Goal: Information Seeking & Learning: Learn about a topic

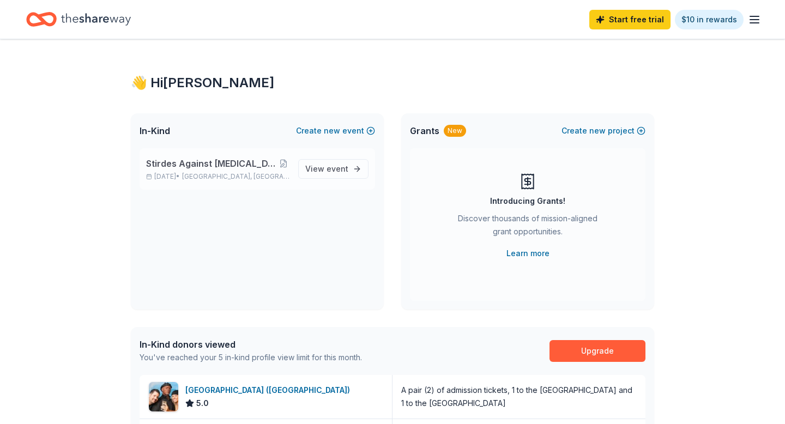
click at [200, 170] on span "Stirdes Against [MEDICAL_DATA], Second Annual Walk" at bounding box center [211, 163] width 131 height 13
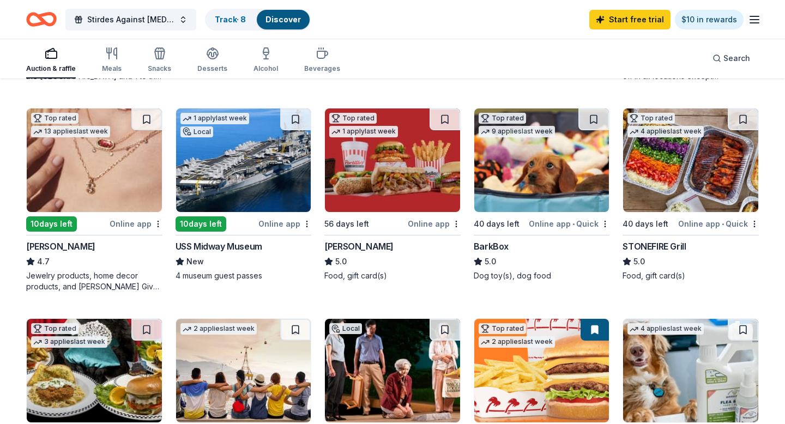
scroll to position [305, 0]
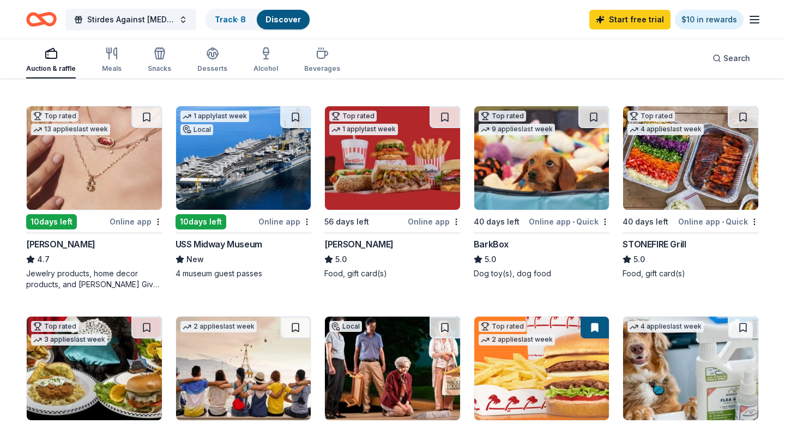
click at [677, 176] on img at bounding box center [690, 158] width 135 height 104
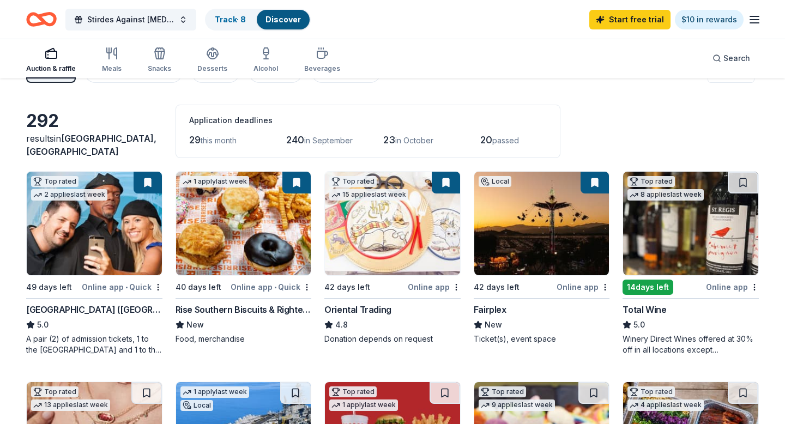
scroll to position [16, 0]
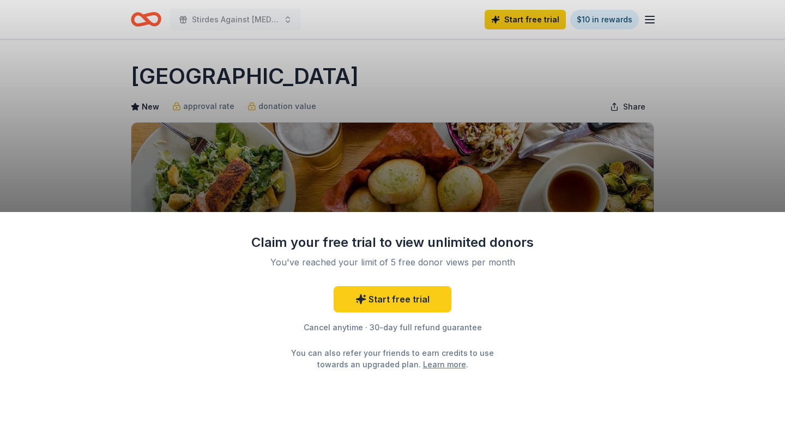
click at [560, 180] on div "Claim your free trial to view unlimited donors You've reached your limit of 5 f…" at bounding box center [392, 212] width 785 height 424
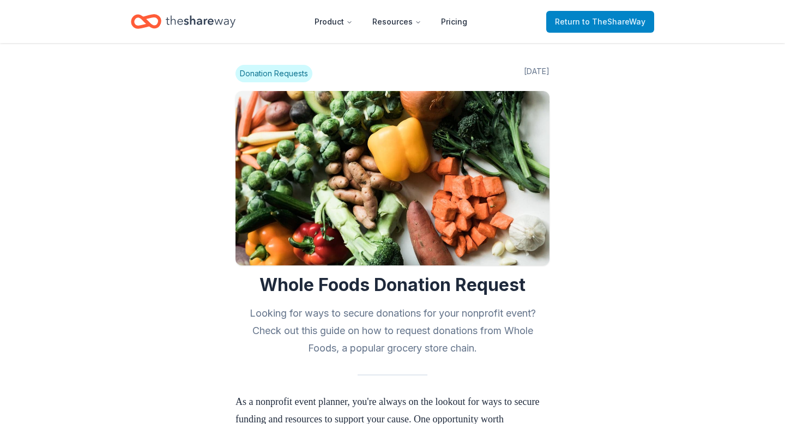
click at [618, 19] on span "to TheShareWay" at bounding box center [613, 21] width 63 height 9
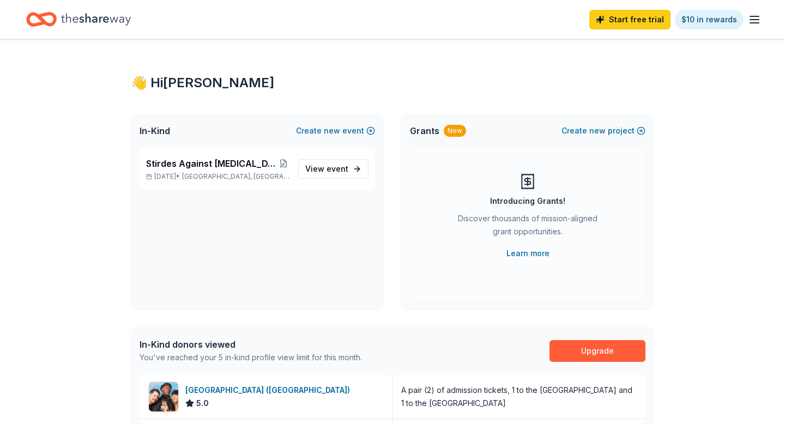
click at [452, 131] on div "New" at bounding box center [455, 131] width 22 height 12
click at [527, 255] on link "Learn more" at bounding box center [528, 253] width 43 height 13
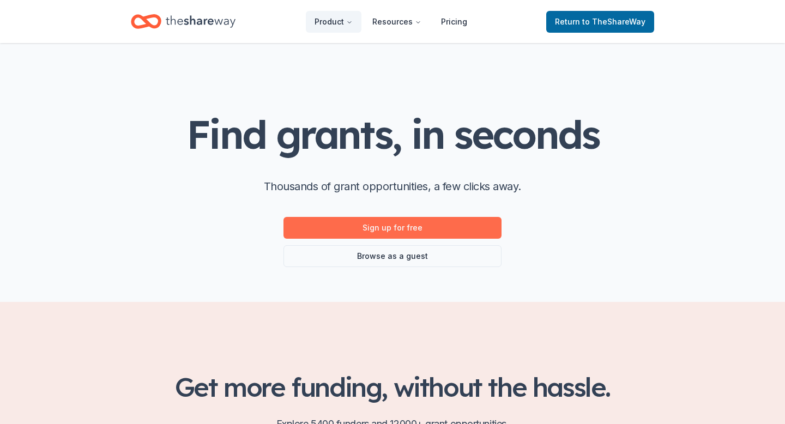
click at [415, 225] on link "Sign up for free" at bounding box center [393, 228] width 218 height 22
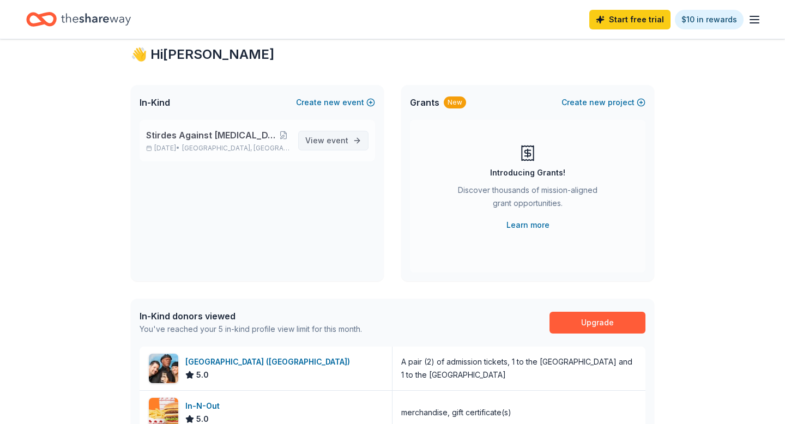
click at [329, 143] on span "event" at bounding box center [338, 140] width 22 height 9
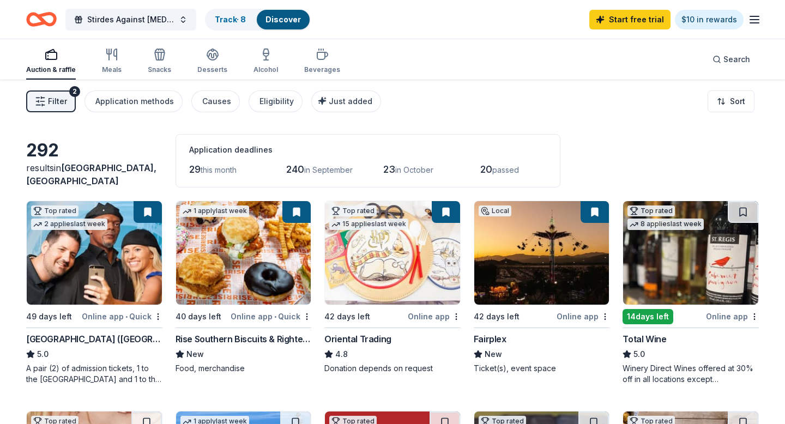
click at [54, 99] on span "Filter" at bounding box center [57, 101] width 19 height 13
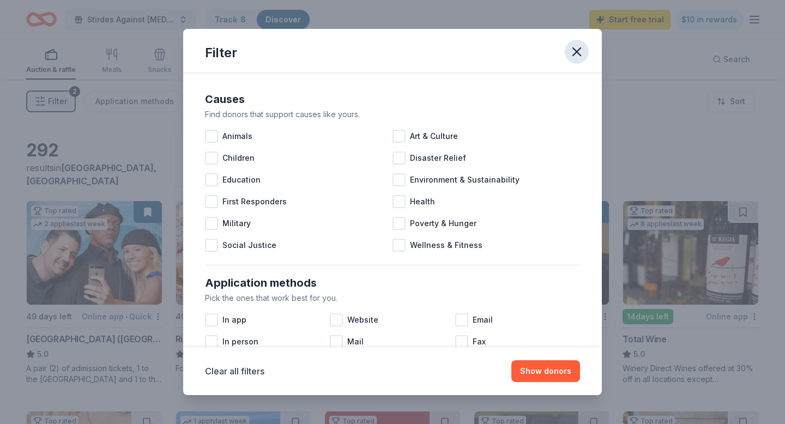
click at [576, 53] on icon "button" at bounding box center [576, 51] width 15 height 15
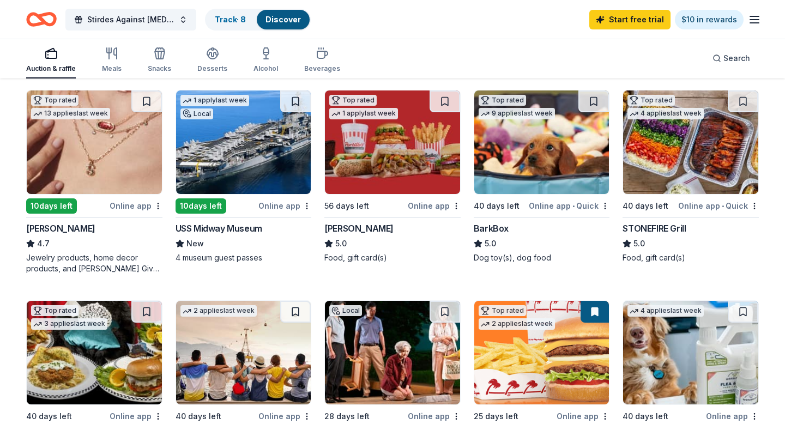
scroll to position [322, 0]
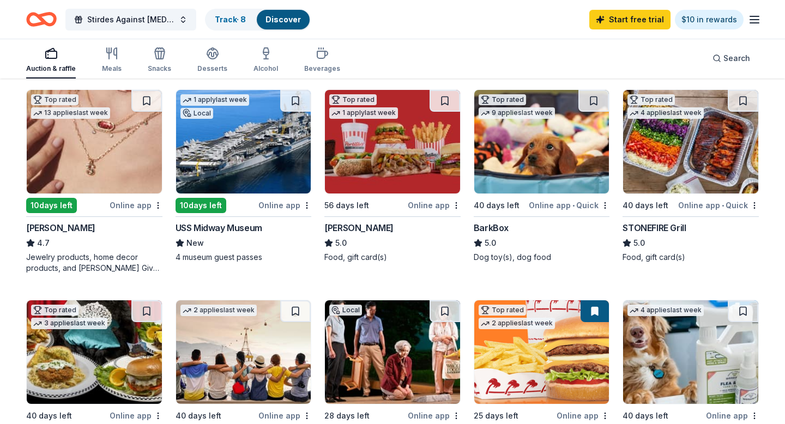
click at [535, 159] on img at bounding box center [541, 142] width 135 height 104
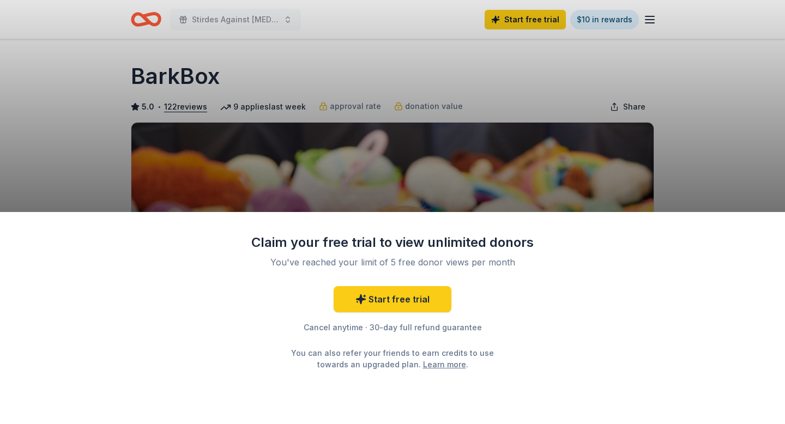
click at [565, 409] on div "Claim your free trial to view unlimited donors You've reached your limit of 5 f…" at bounding box center [392, 318] width 785 height 212
click at [691, 161] on div "Claim your free trial to view unlimited donors You've reached your limit of 5 f…" at bounding box center [392, 212] width 785 height 424
click at [439, 69] on div "Claim your free trial to view unlimited donors You've reached your limit of 5 f…" at bounding box center [392, 212] width 785 height 424
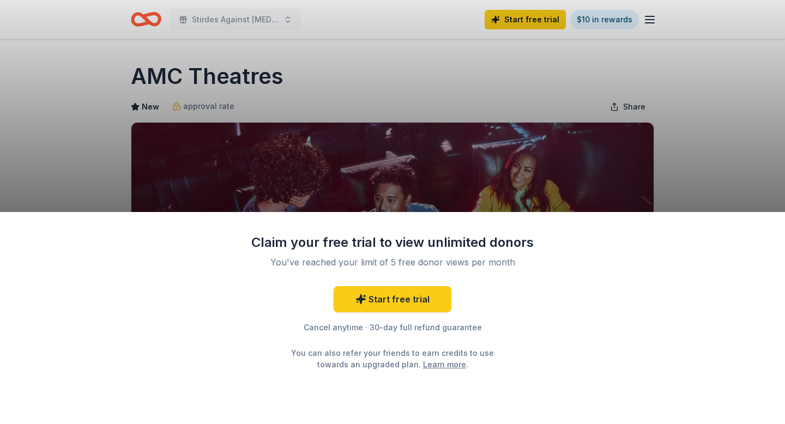
click at [715, 152] on div "Claim your free trial to view unlimited donors You've reached your limit of 5 f…" at bounding box center [392, 212] width 785 height 424
